Goal: Information Seeking & Learning: Understand process/instructions

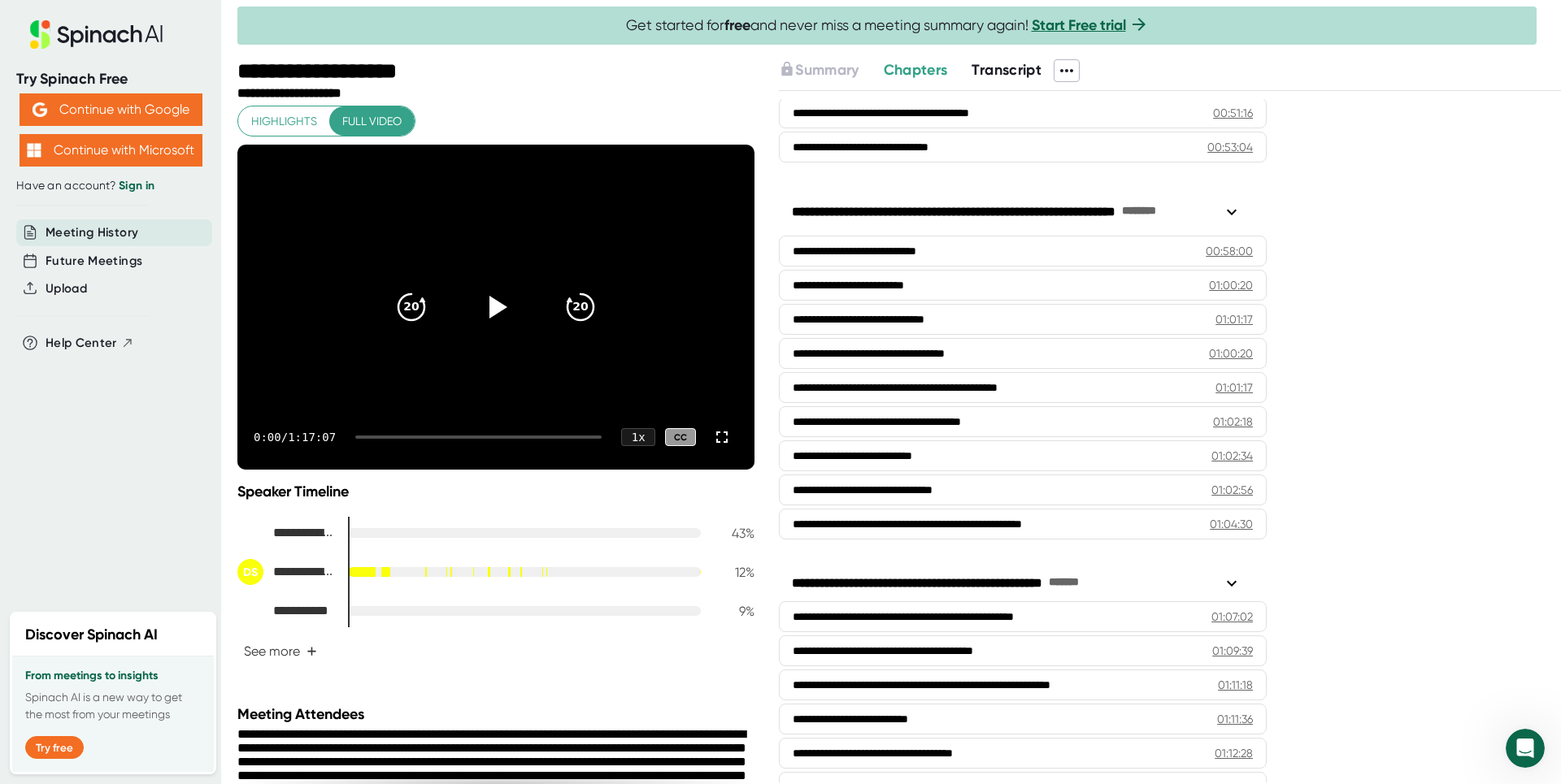
scroll to position [2293, 0]
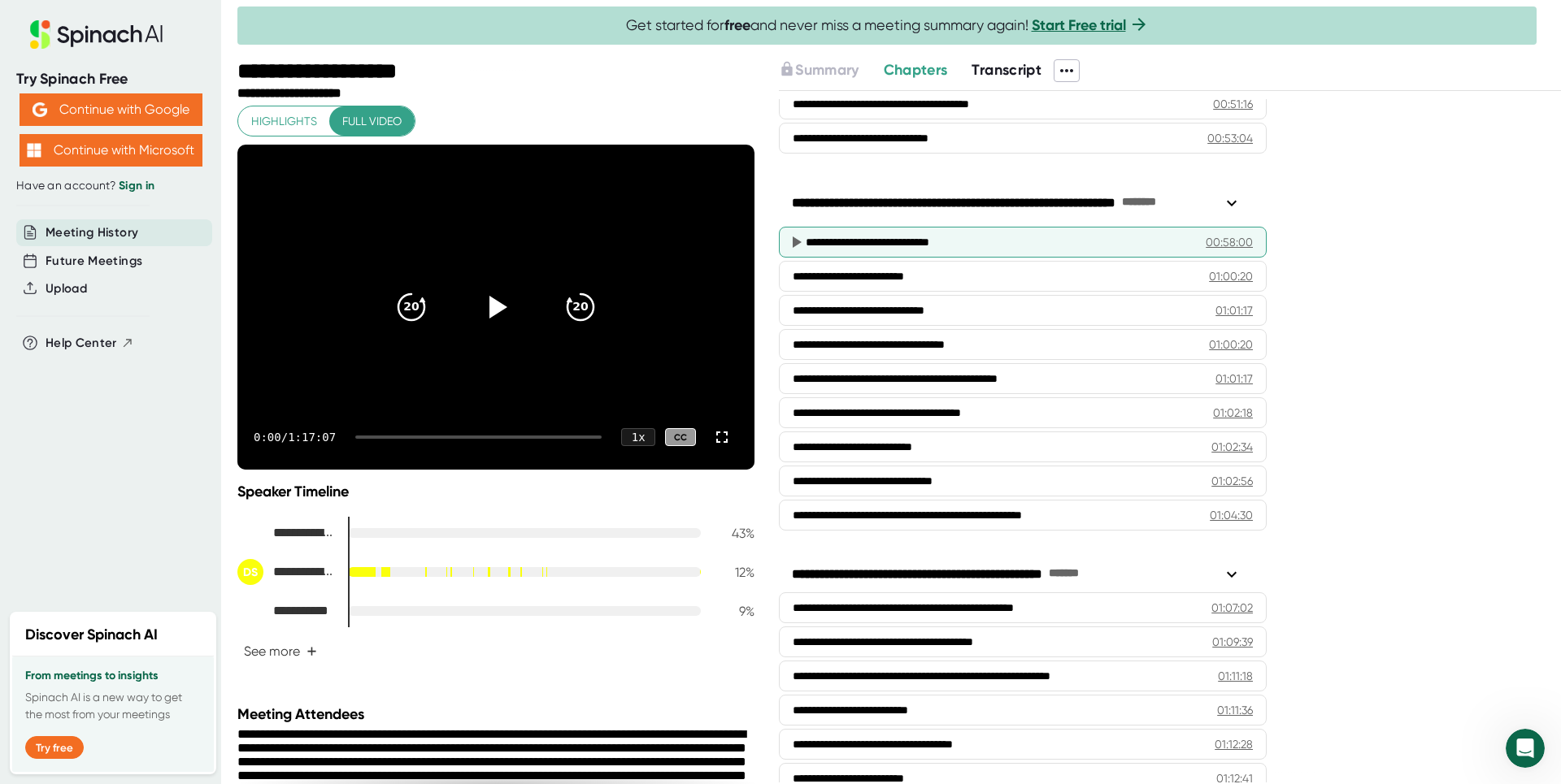
click at [799, 245] on icon at bounding box center [796, 242] width 19 height 19
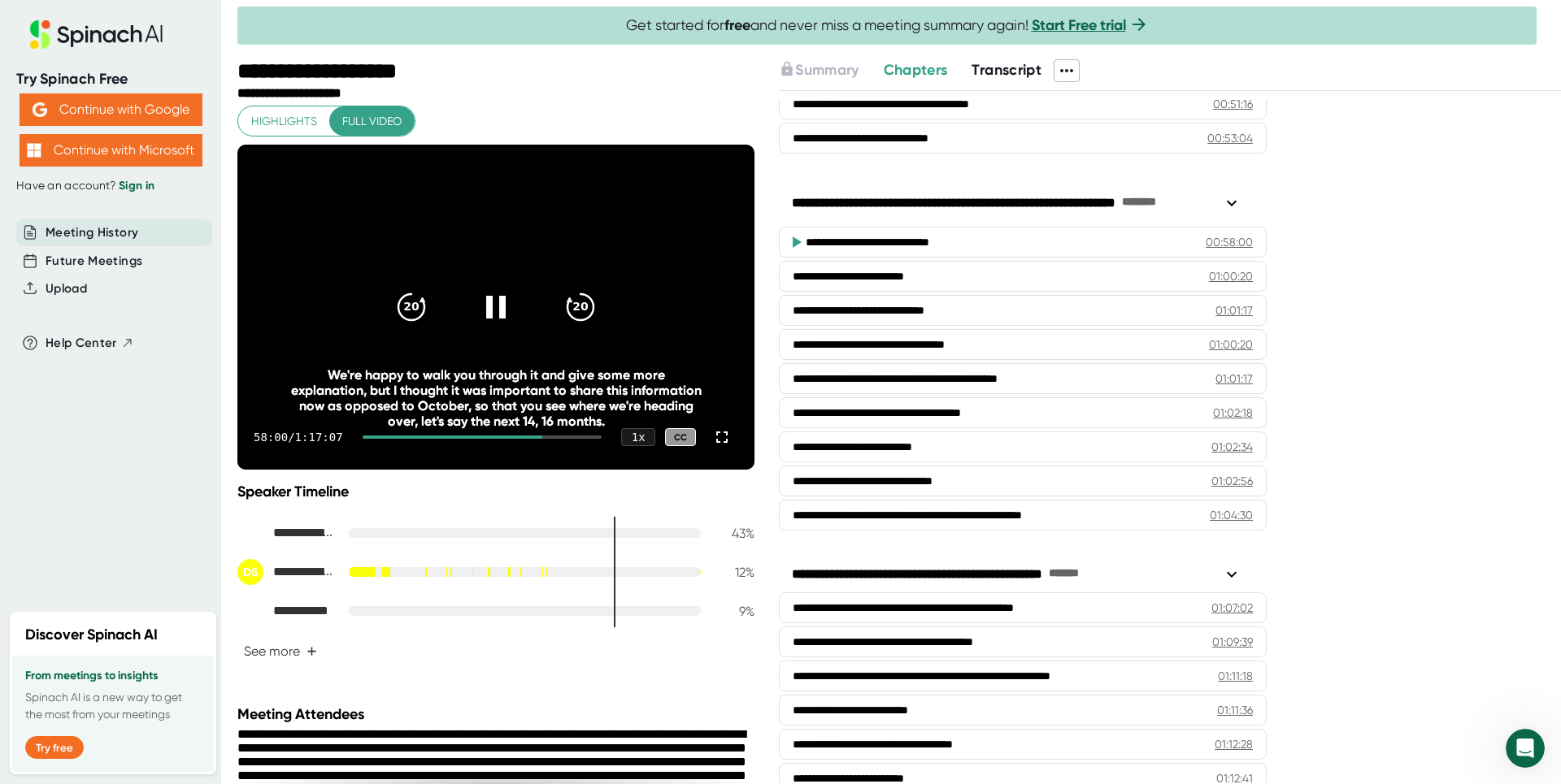
click at [654, 286] on video at bounding box center [496, 307] width 517 height 325
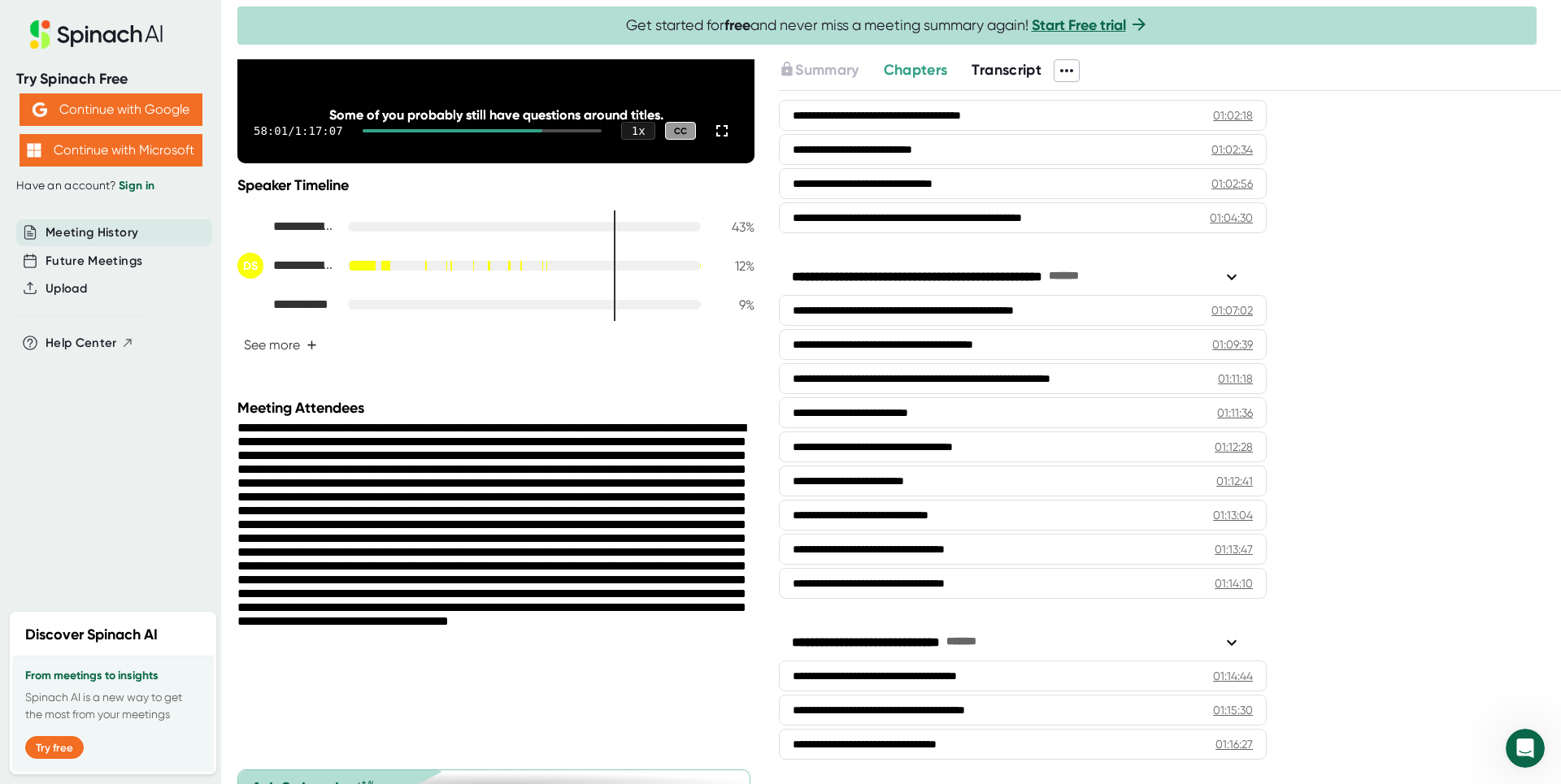
scroll to position [0, 0]
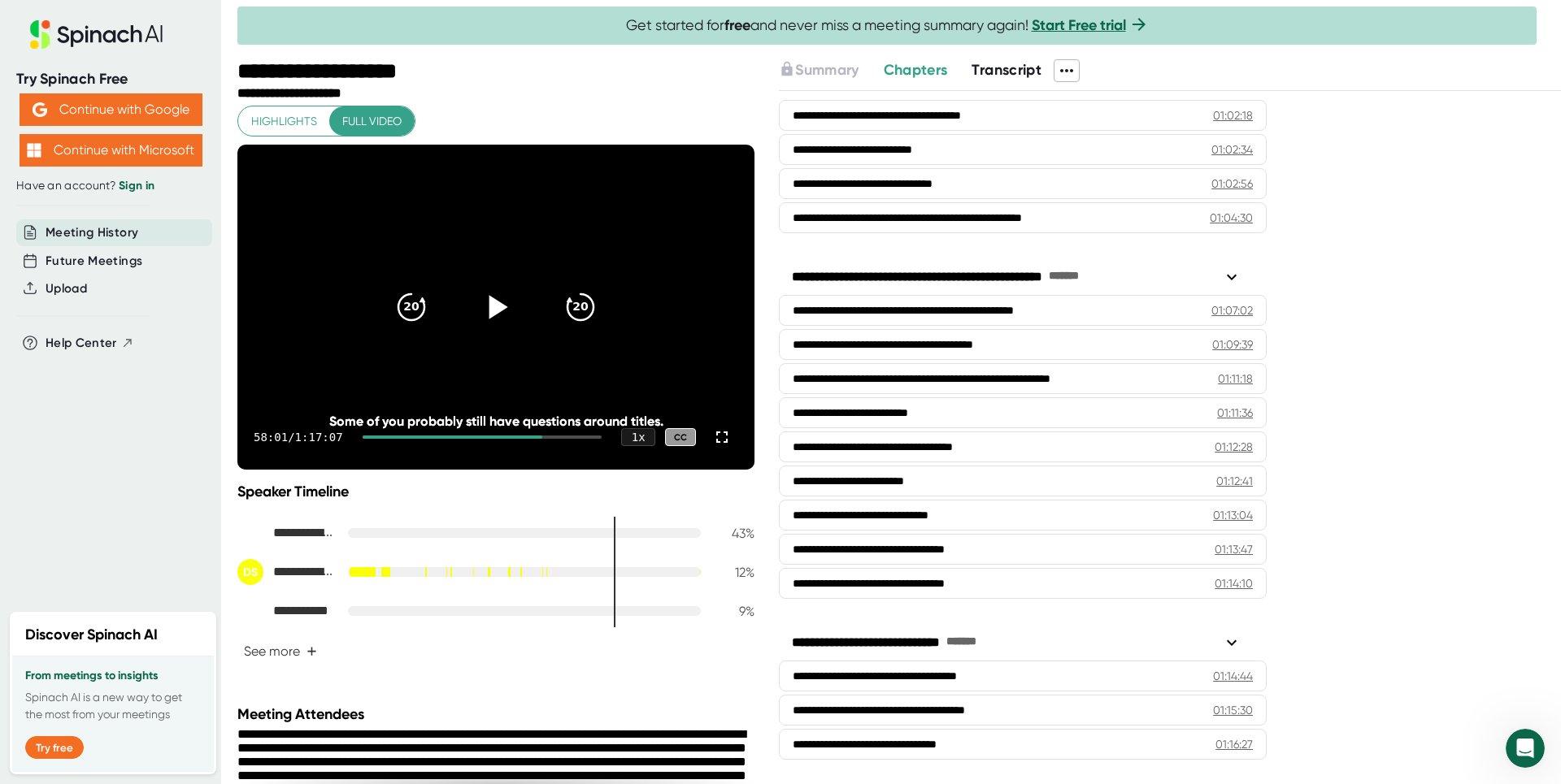
click at [470, 308] on div at bounding box center [496, 307] width 68 height 68
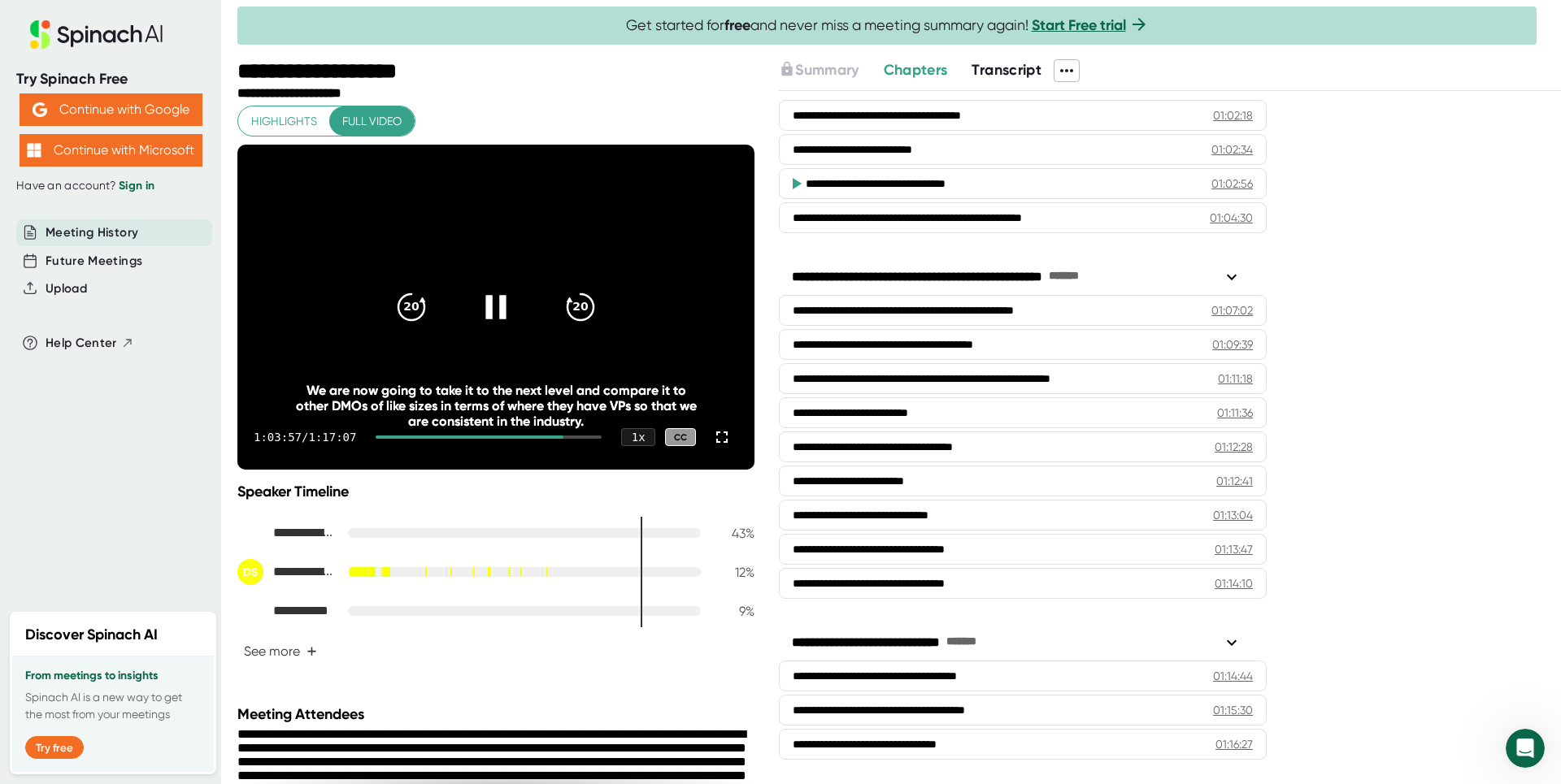
click at [502, 200] on video at bounding box center [496, 307] width 517 height 325
click at [503, 306] on icon at bounding box center [496, 307] width 41 height 41
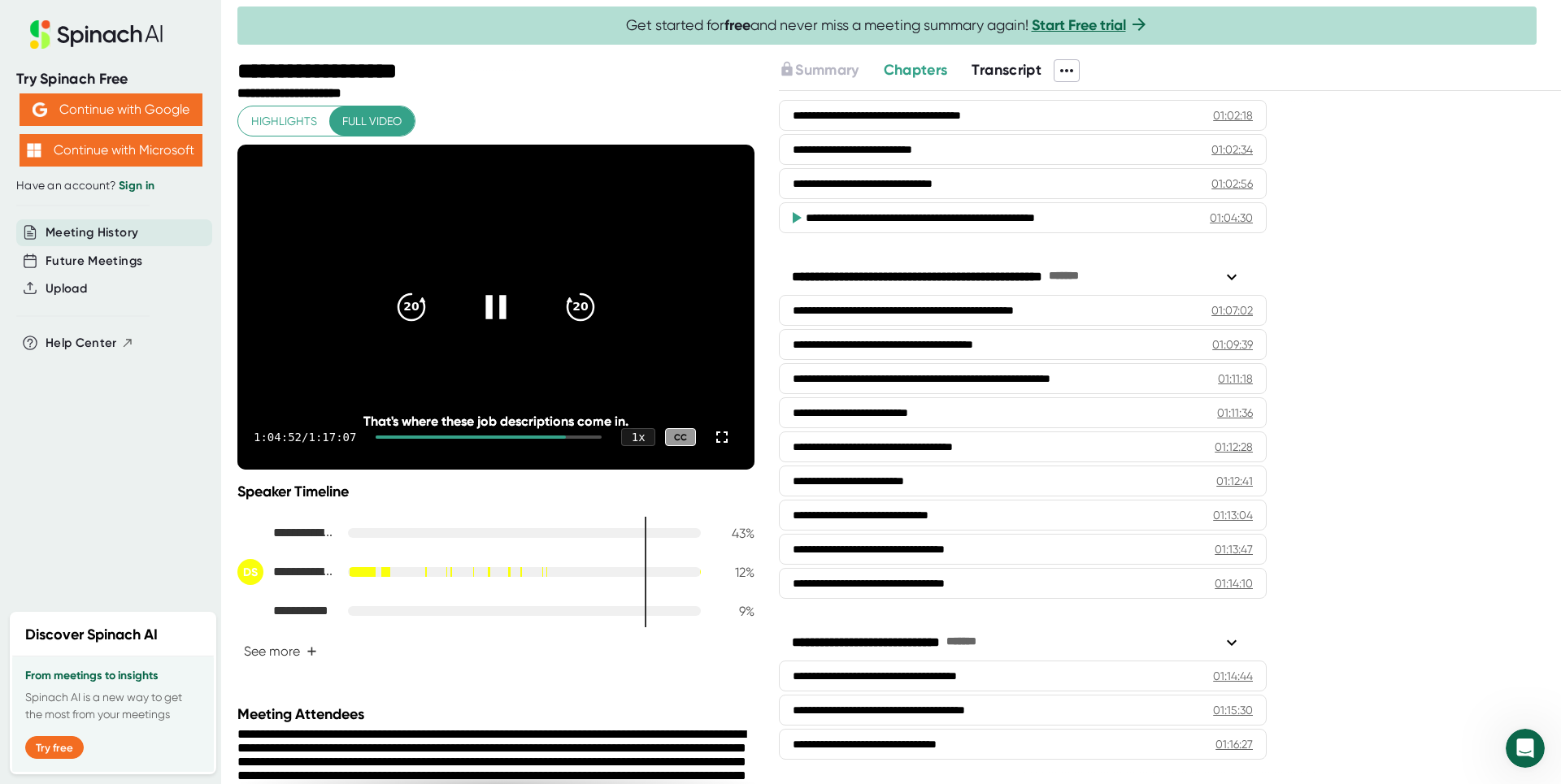
click at [506, 224] on video at bounding box center [496, 307] width 517 height 325
click at [498, 300] on icon at bounding box center [496, 307] width 41 height 41
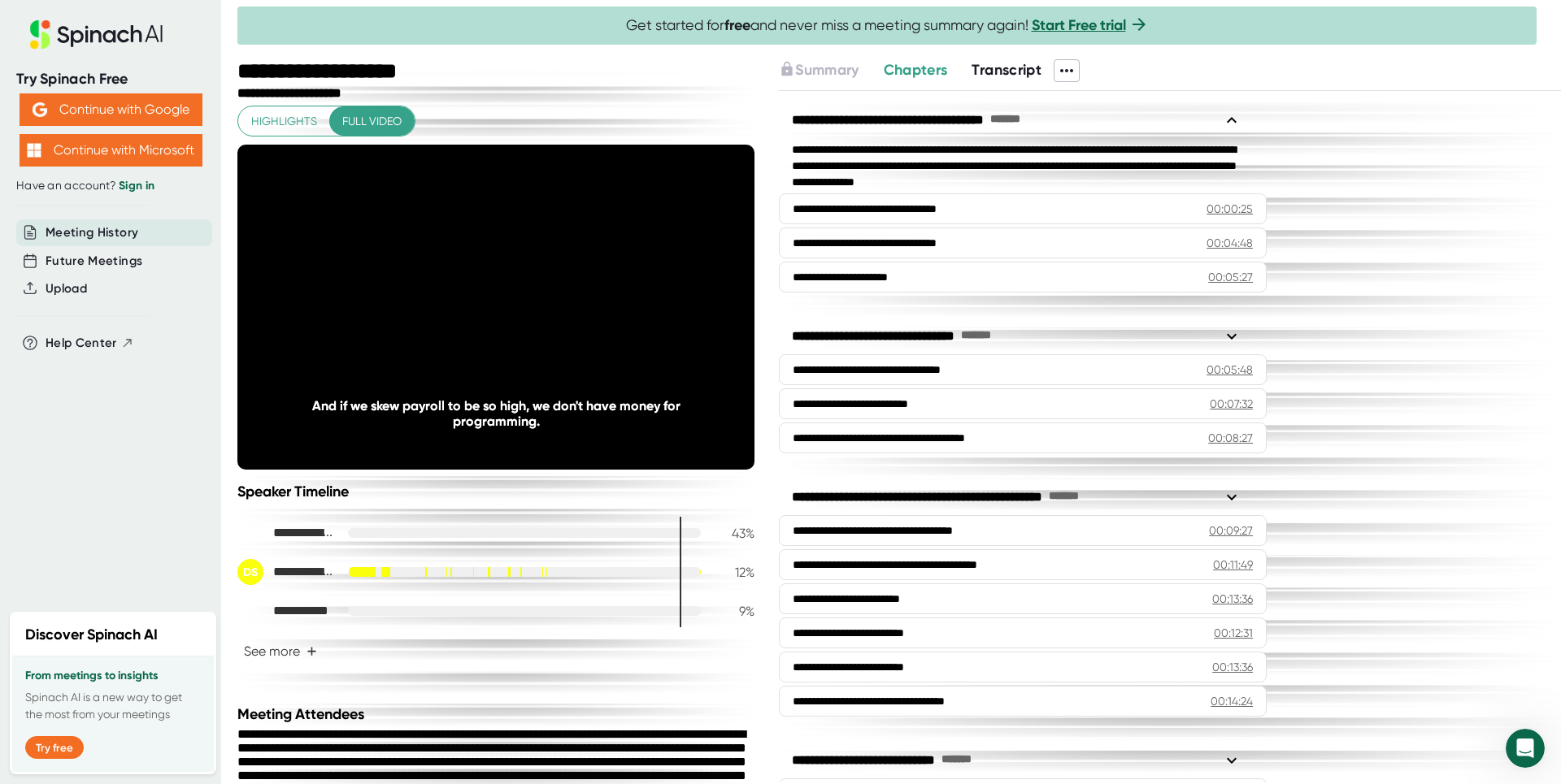
scroll to position [2590, 0]
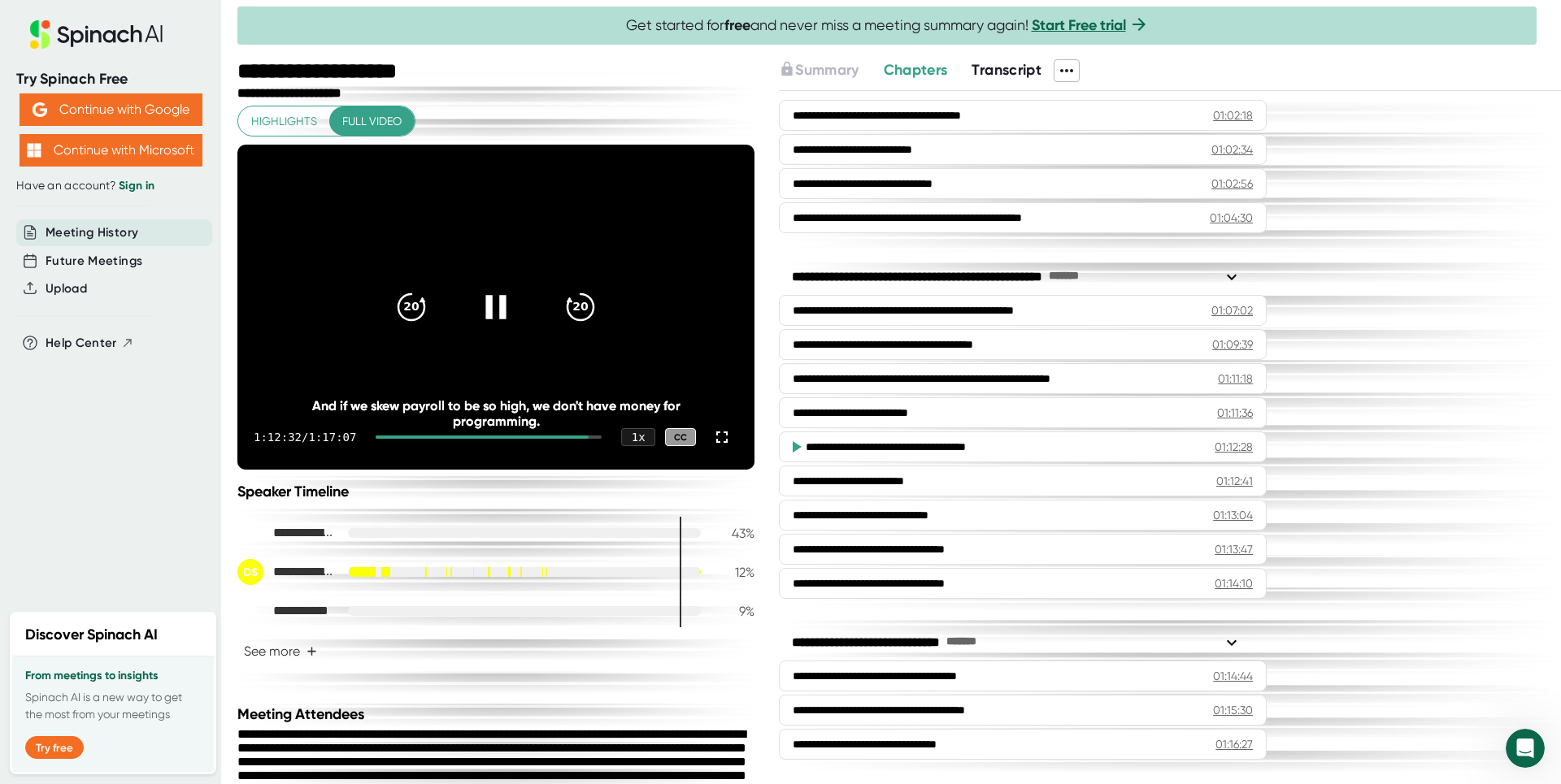
click at [503, 293] on icon at bounding box center [496, 307] width 41 height 41
